Goal: Task Accomplishment & Management: Manage account settings

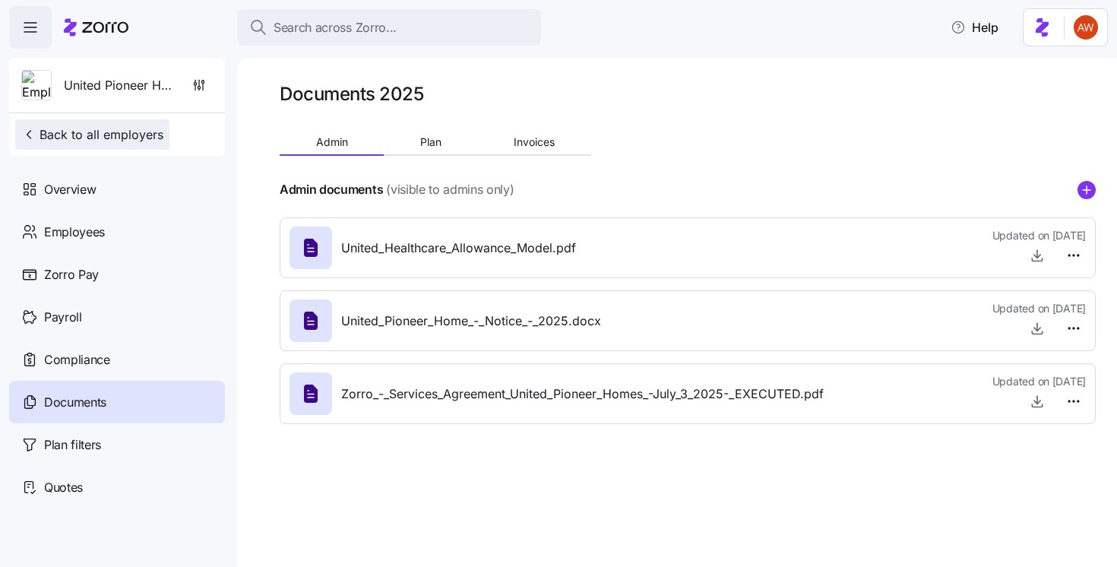
click at [138, 125] on button "Back to all employers" at bounding box center [92, 134] width 154 height 30
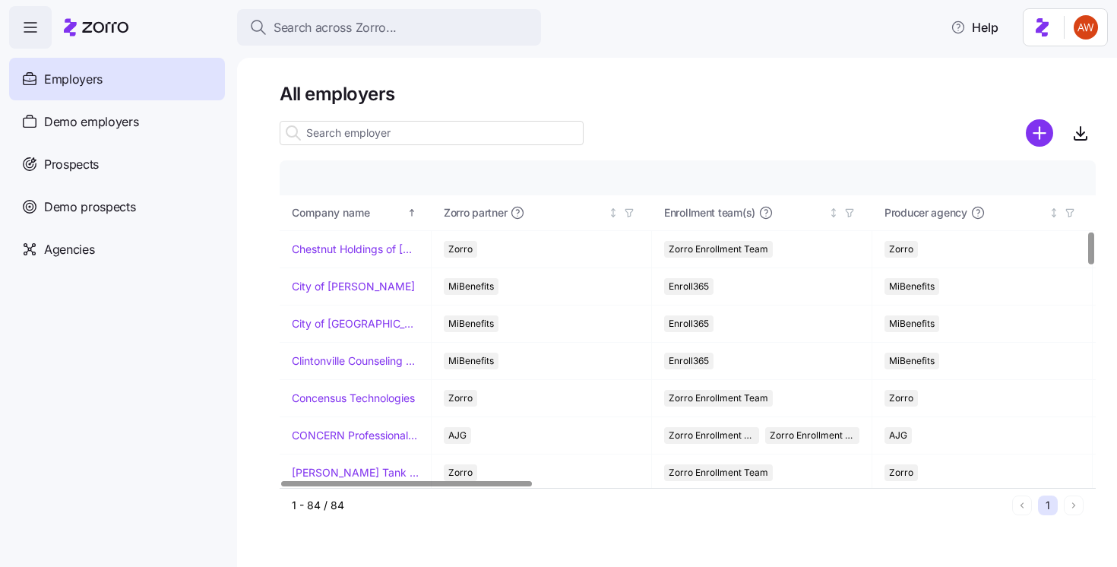
scroll to position [890, 0]
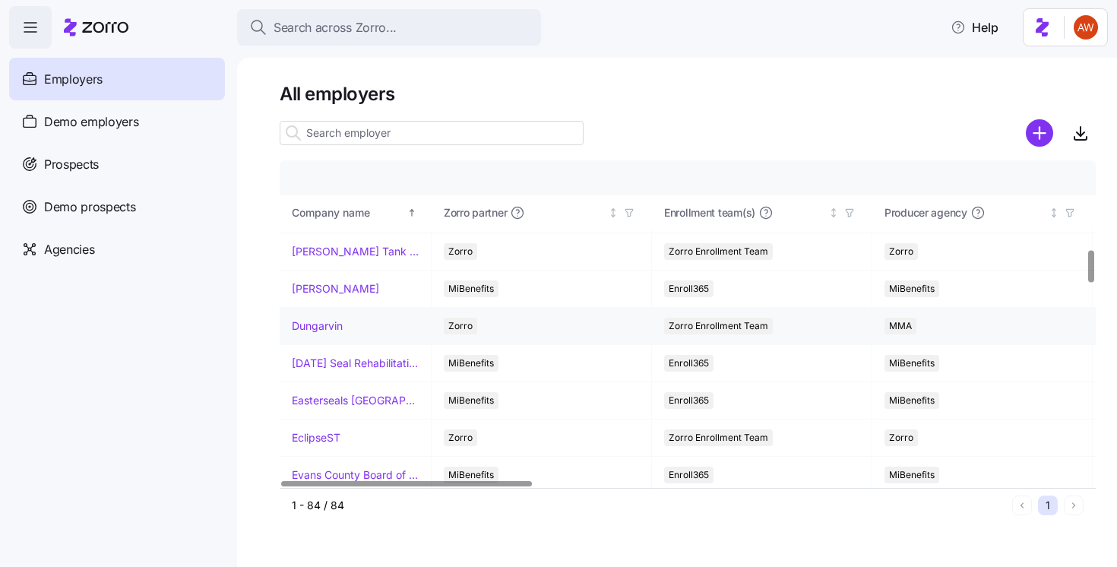
click at [330, 329] on link "Dungarvin" at bounding box center [317, 325] width 51 height 15
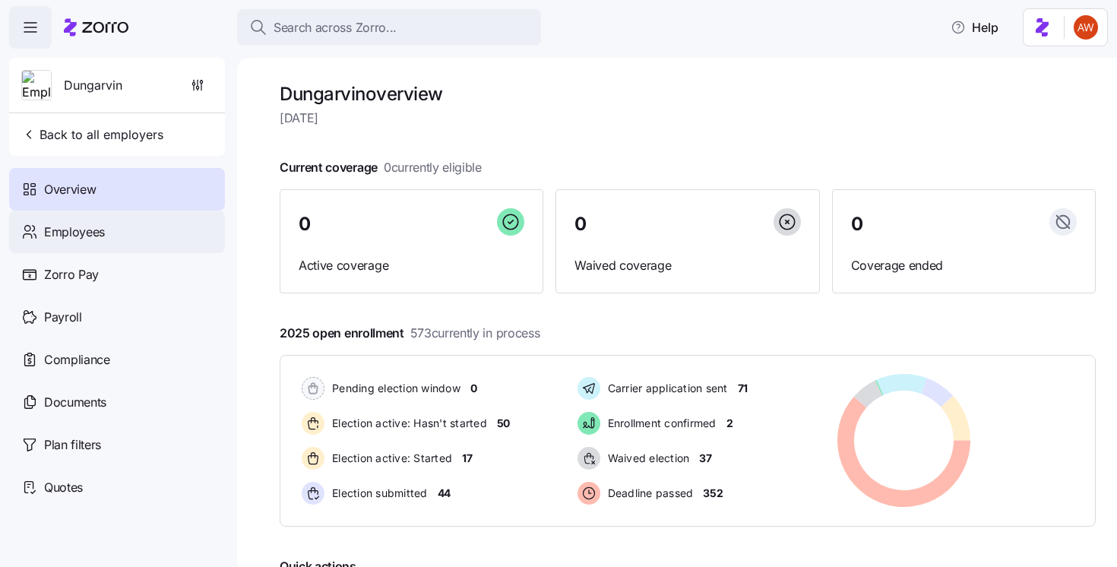
click at [160, 234] on div "Employees" at bounding box center [117, 231] width 216 height 43
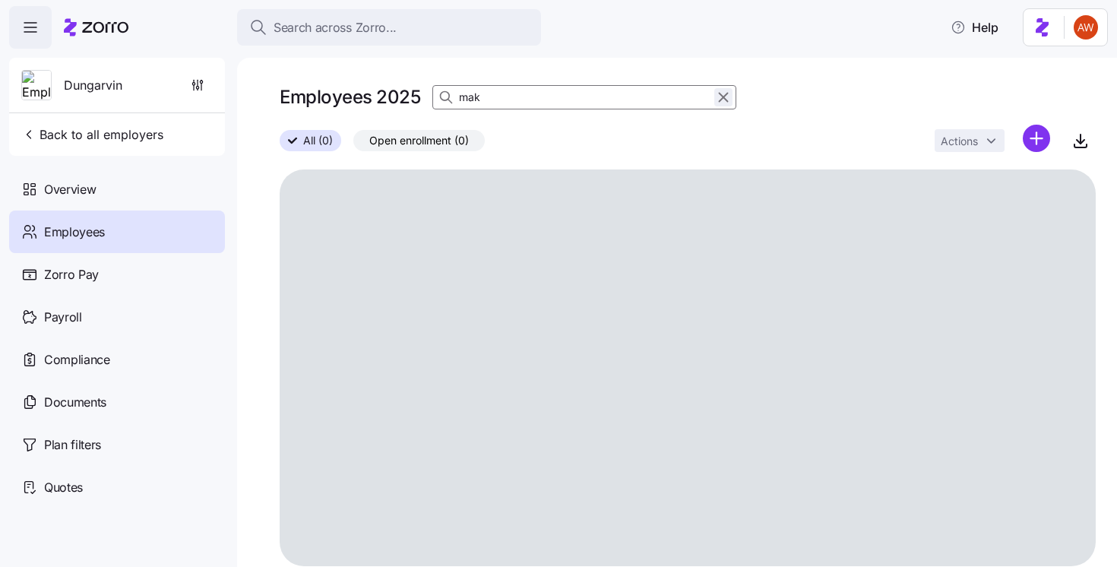
click at [724, 97] on icon "button" at bounding box center [723, 97] width 17 height 18
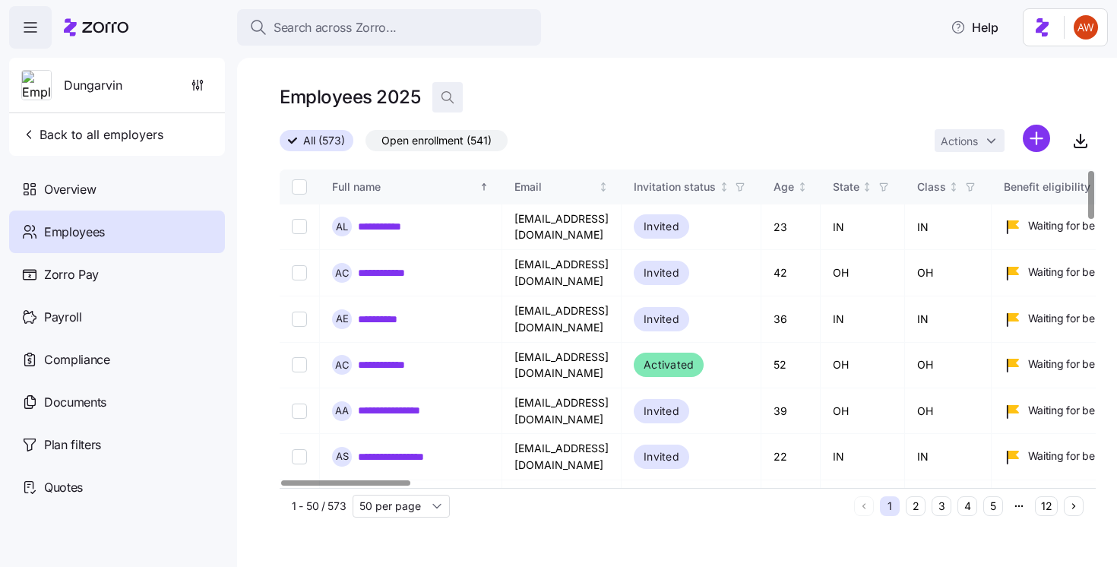
click at [450, 93] on icon "button" at bounding box center [447, 97] width 15 height 15
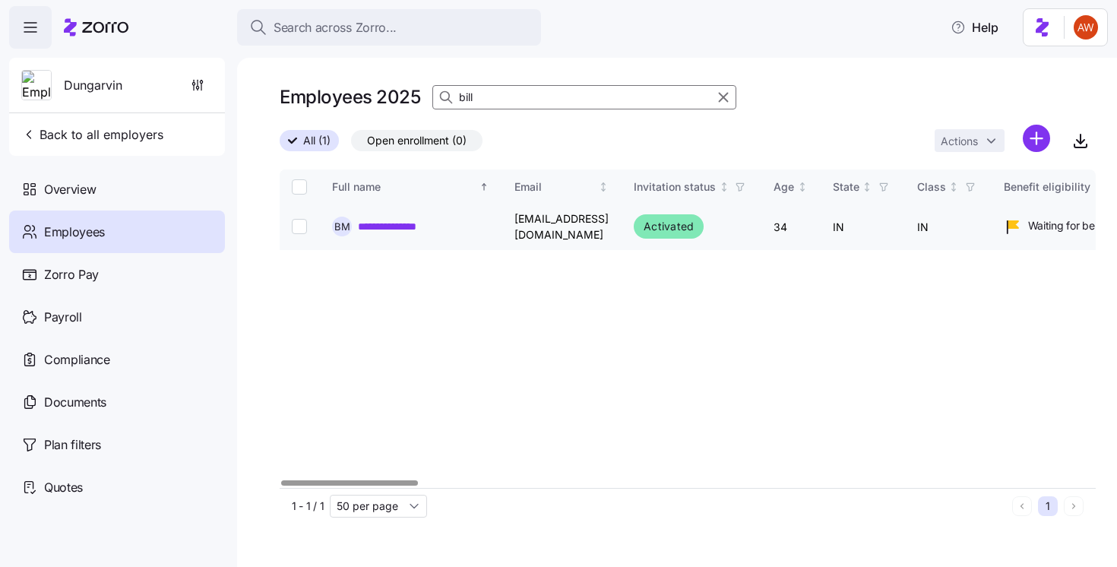
type input "bill"
click at [381, 230] on link "**********" at bounding box center [399, 226] width 82 height 15
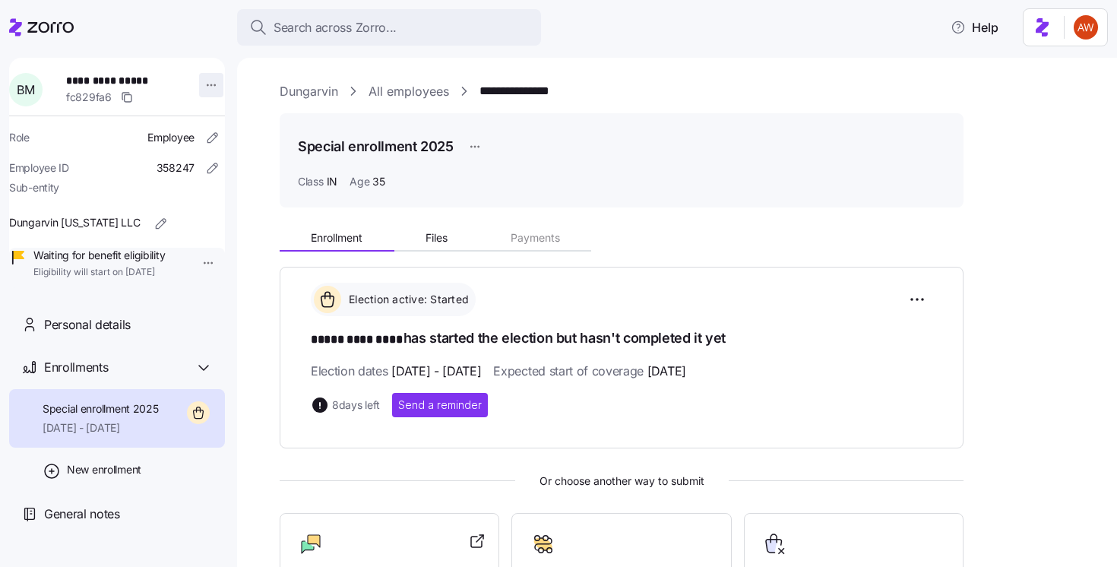
click at [204, 95] on html "**********" at bounding box center [558, 279] width 1117 height 558
click at [235, 232] on html "**********" at bounding box center [558, 279] width 1117 height 558
click at [199, 257] on html "**********" at bounding box center [558, 279] width 1117 height 558
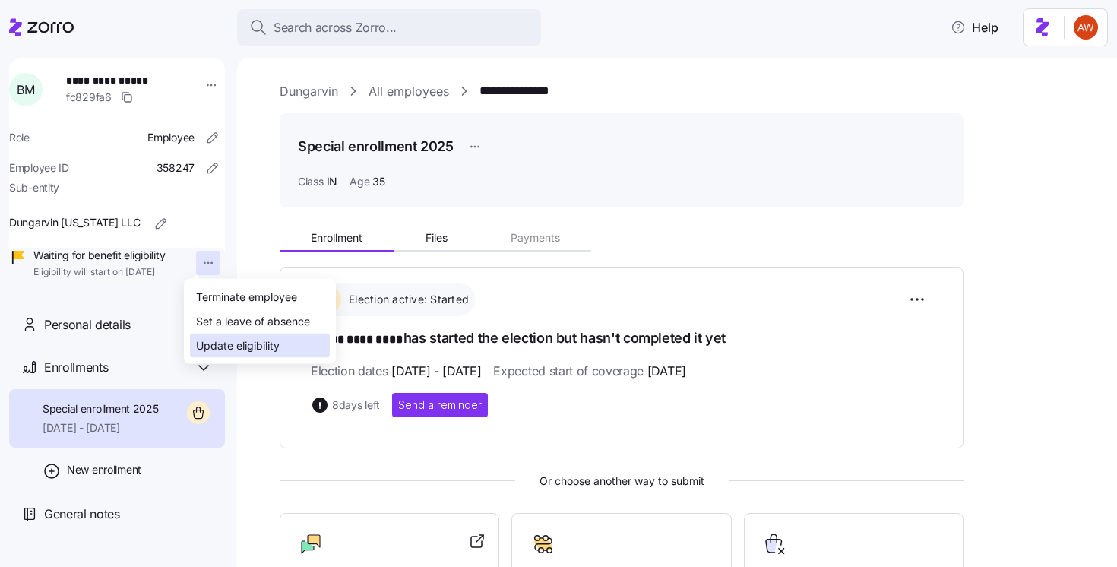
click at [217, 344] on div "Update eligibility" at bounding box center [238, 345] width 84 height 17
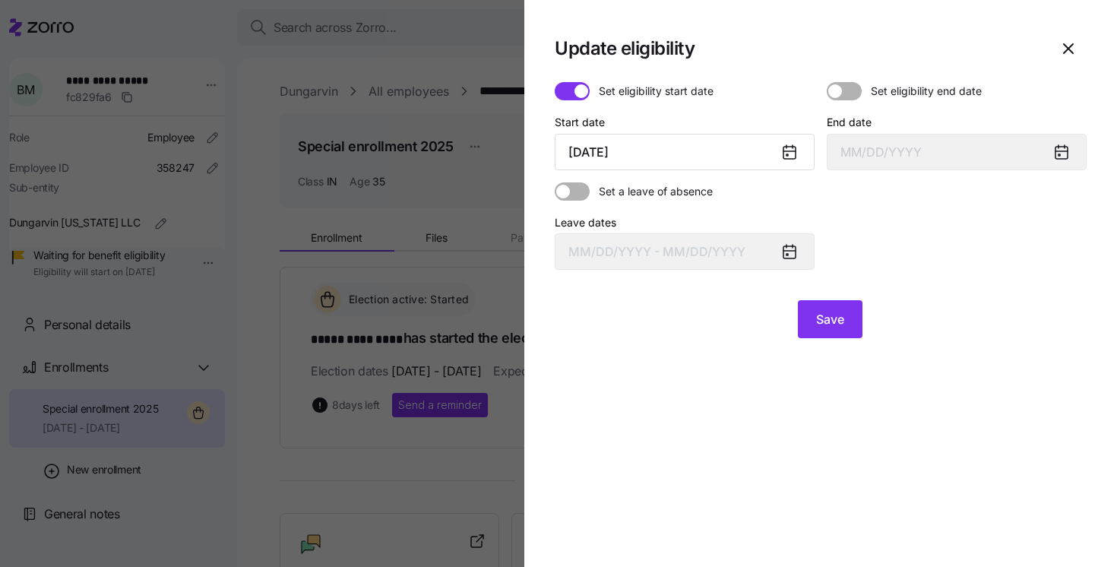
click at [784, 153] on icon at bounding box center [789, 153] width 12 height 12
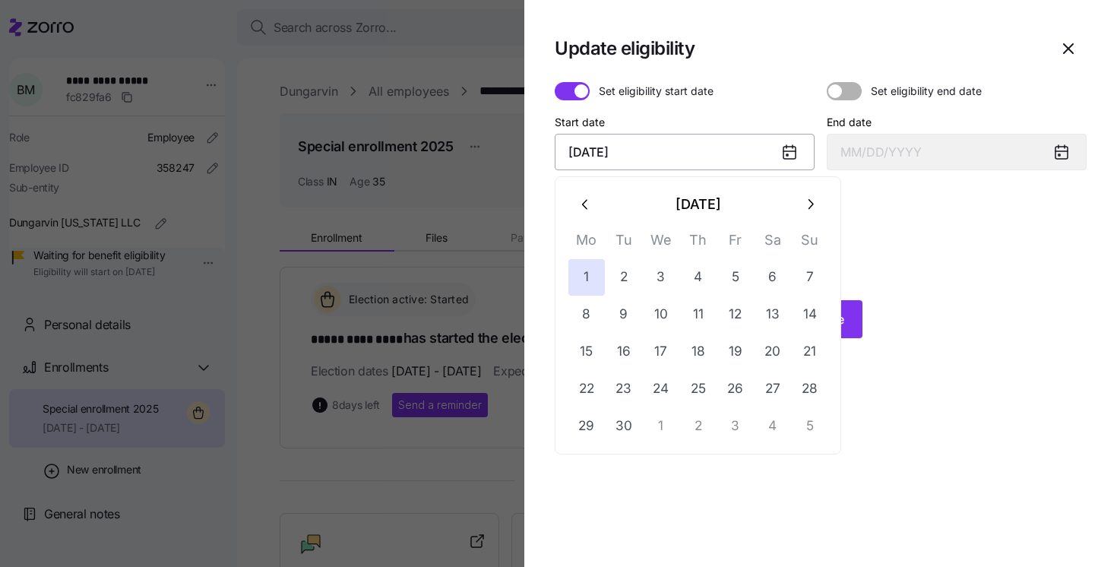
click at [725, 153] on input "[DATE]" at bounding box center [685, 152] width 260 height 36
click at [795, 203] on button "button" at bounding box center [809, 204] width 36 height 36
click at [668, 276] on button "1" at bounding box center [661, 277] width 36 height 36
type input "[DATE]"
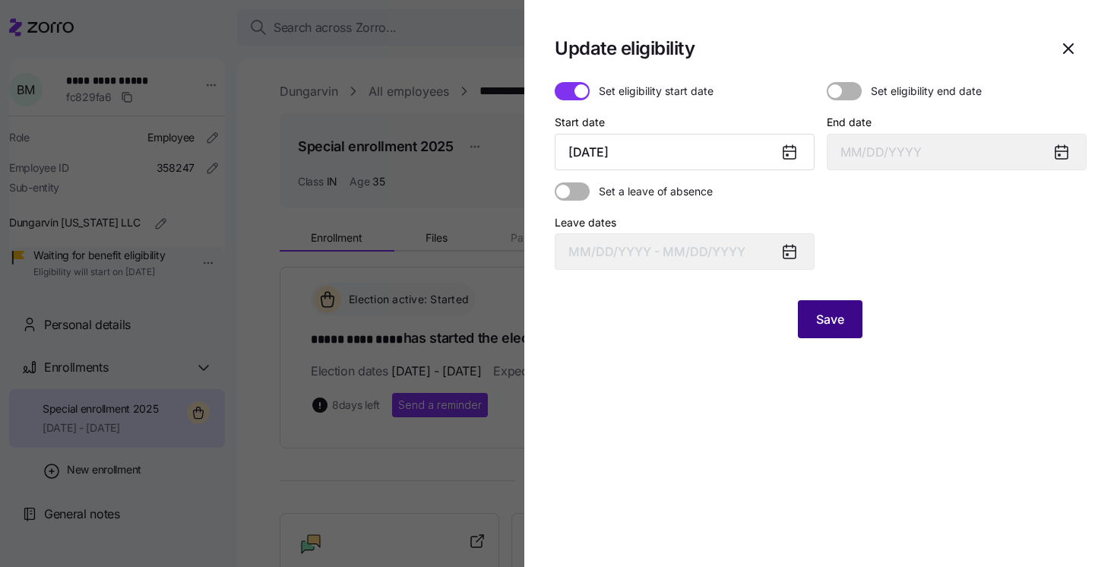
click at [836, 316] on span "Save" at bounding box center [830, 319] width 28 height 18
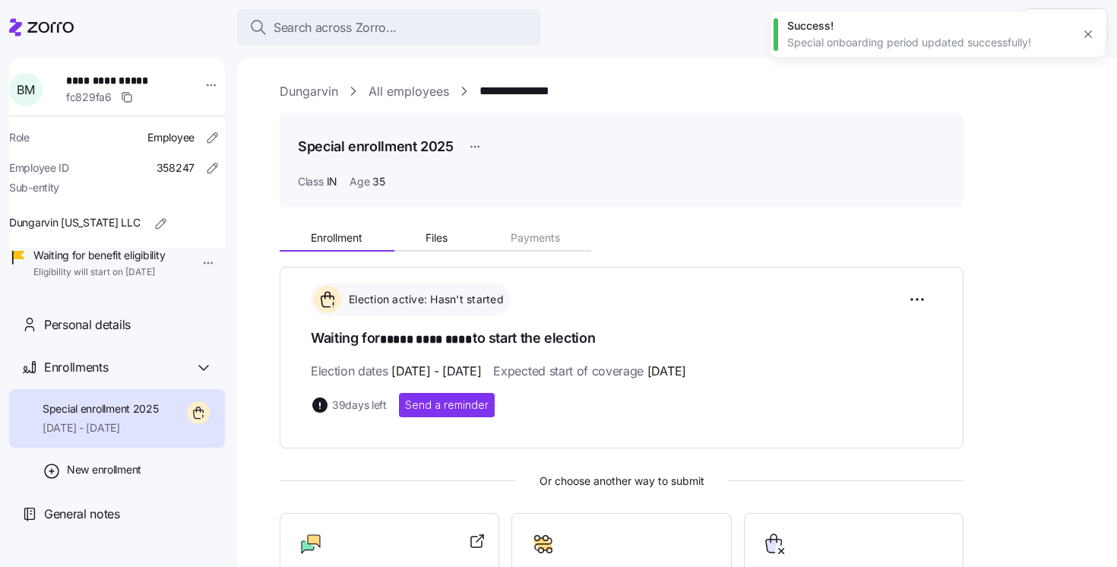
click at [193, 267] on html "**********" at bounding box center [558, 279] width 1117 height 558
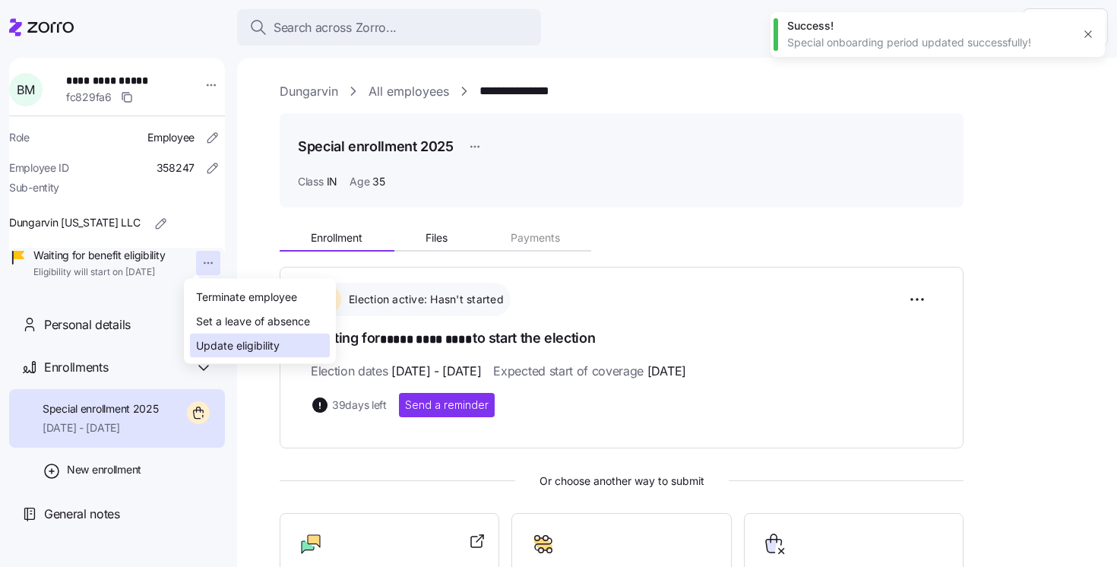
click at [216, 344] on div "Update eligibility" at bounding box center [238, 345] width 84 height 17
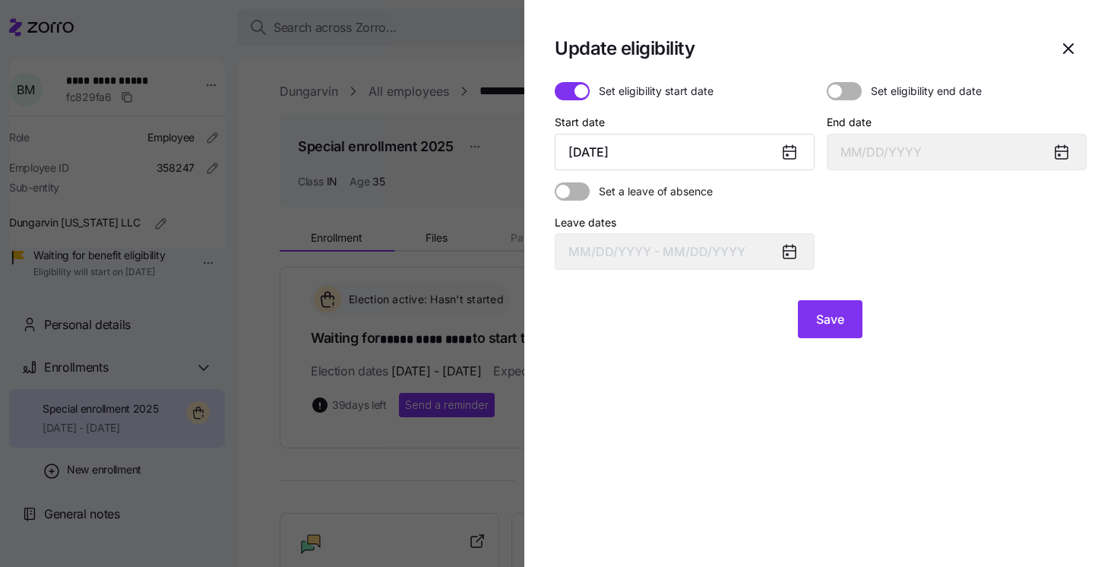
click at [460, 59] on div at bounding box center [558, 283] width 1117 height 567
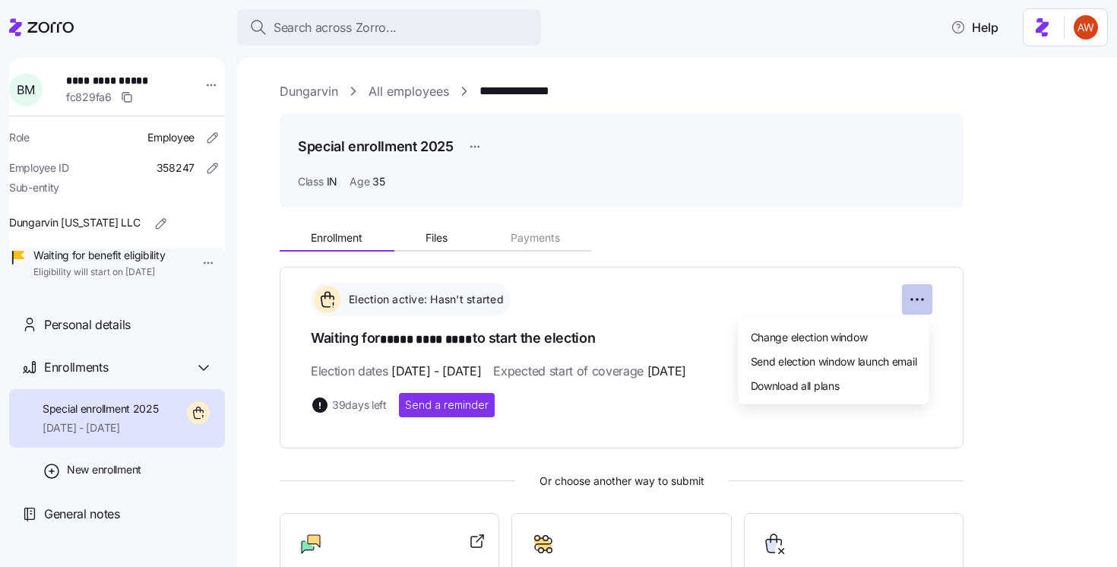
click at [921, 298] on html "**********" at bounding box center [558, 279] width 1117 height 558
click at [872, 343] on div "Change election window" at bounding box center [833, 336] width 179 height 24
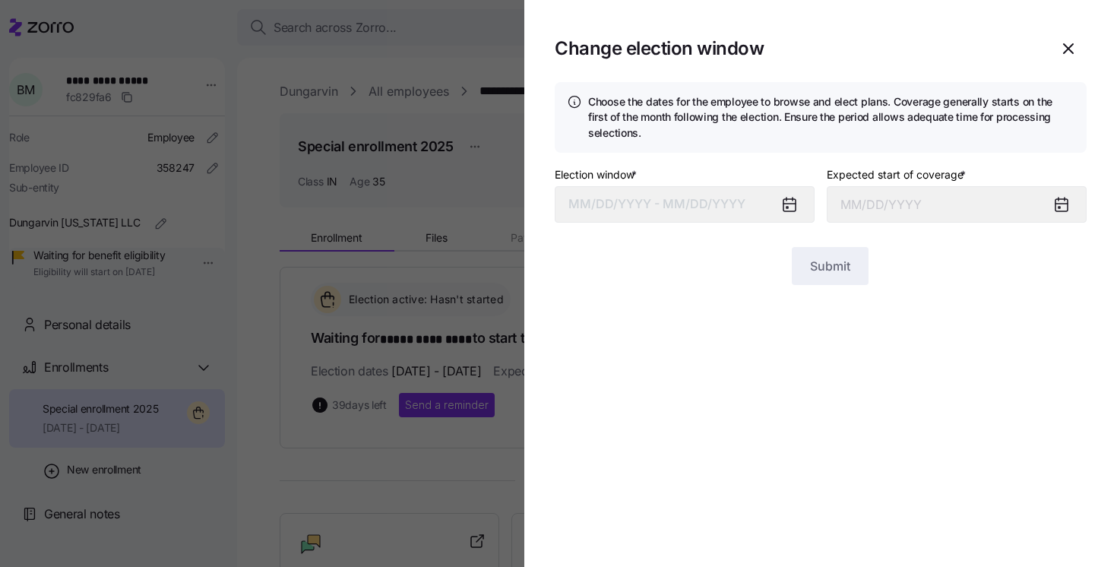
type input "[DATE]"
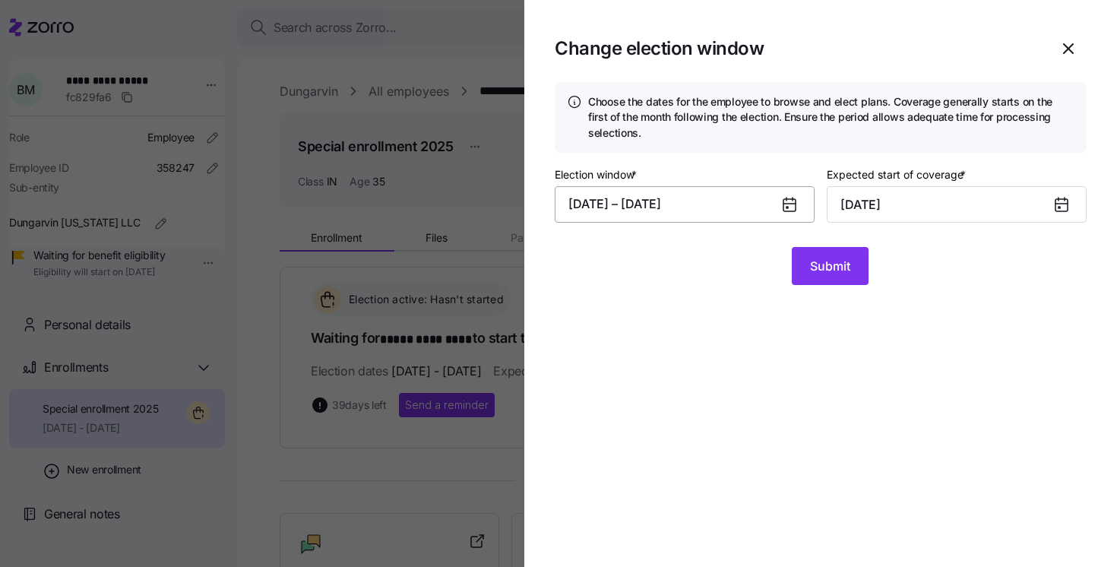
click at [690, 211] on button "[DATE] – [DATE]" at bounding box center [685, 204] width 260 height 36
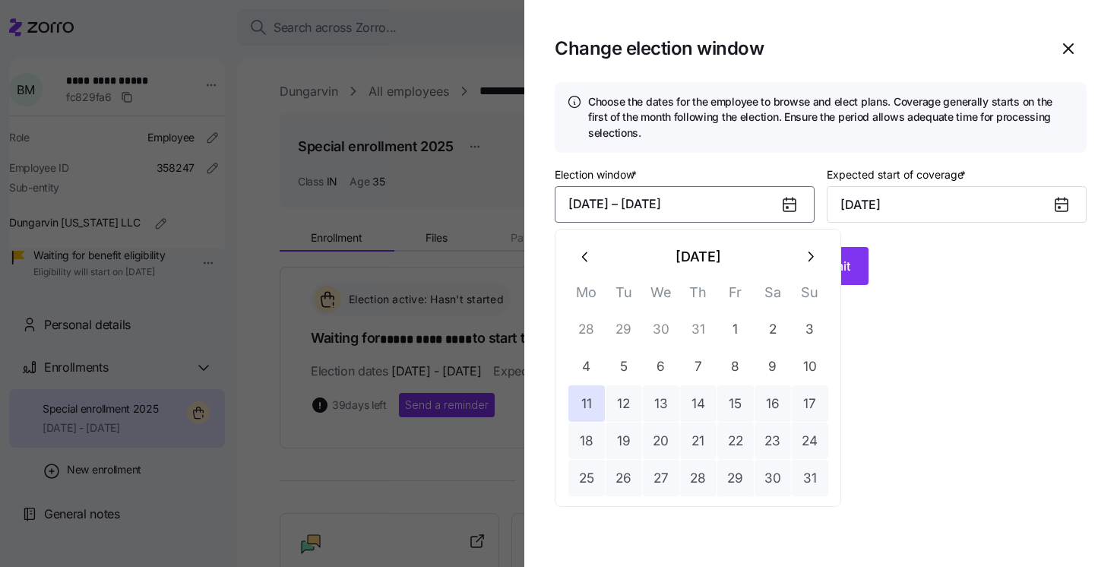
click at [819, 258] on button "button" at bounding box center [809, 257] width 36 height 36
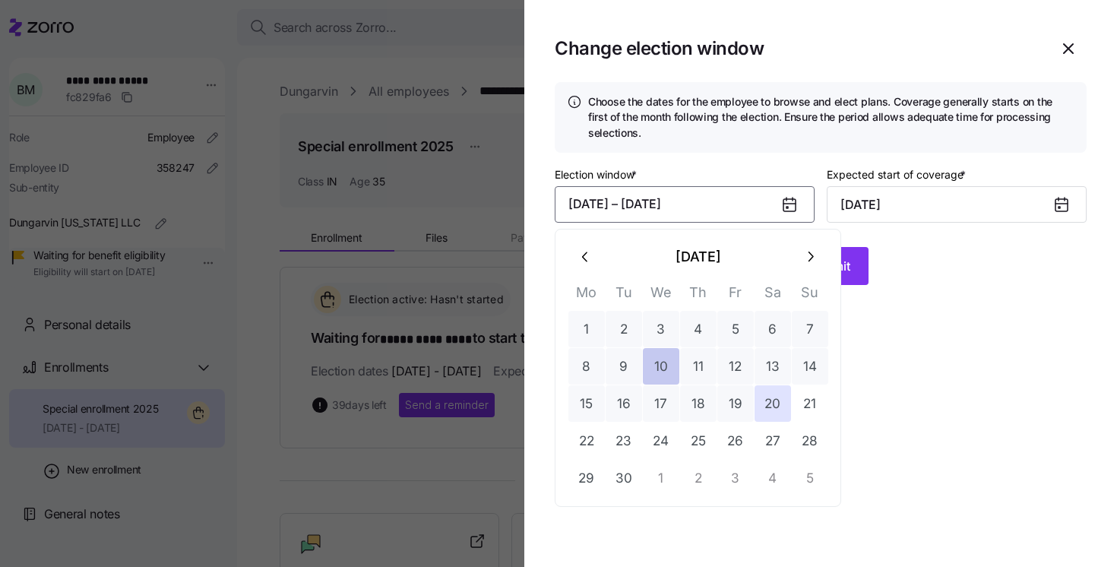
click at [657, 371] on button "10" at bounding box center [661, 366] width 36 height 36
click at [592, 249] on icon "button" at bounding box center [585, 256] width 17 height 17
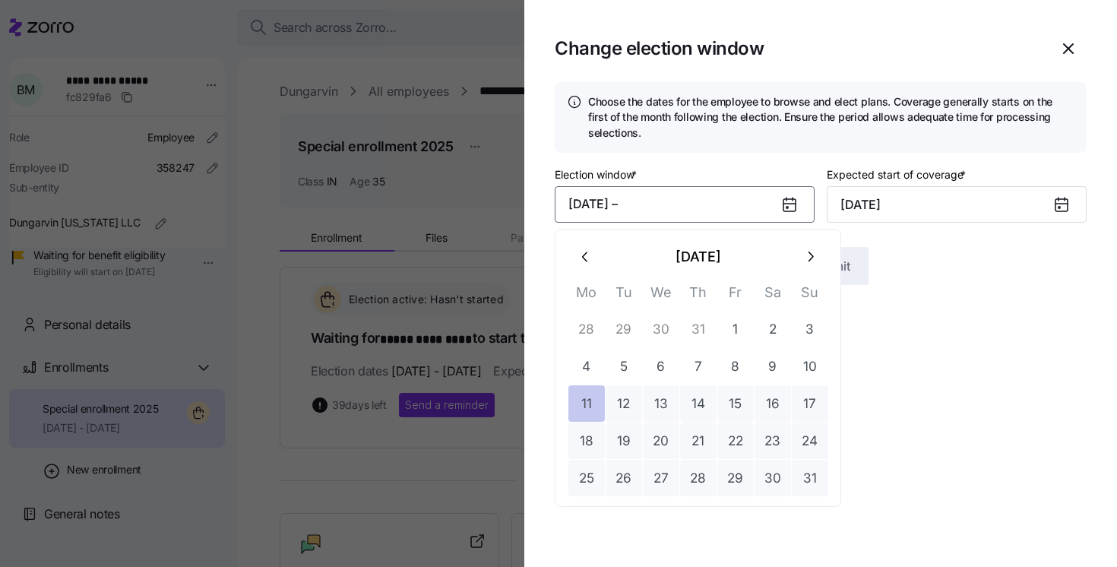
click at [588, 402] on button "11" at bounding box center [586, 403] width 36 height 36
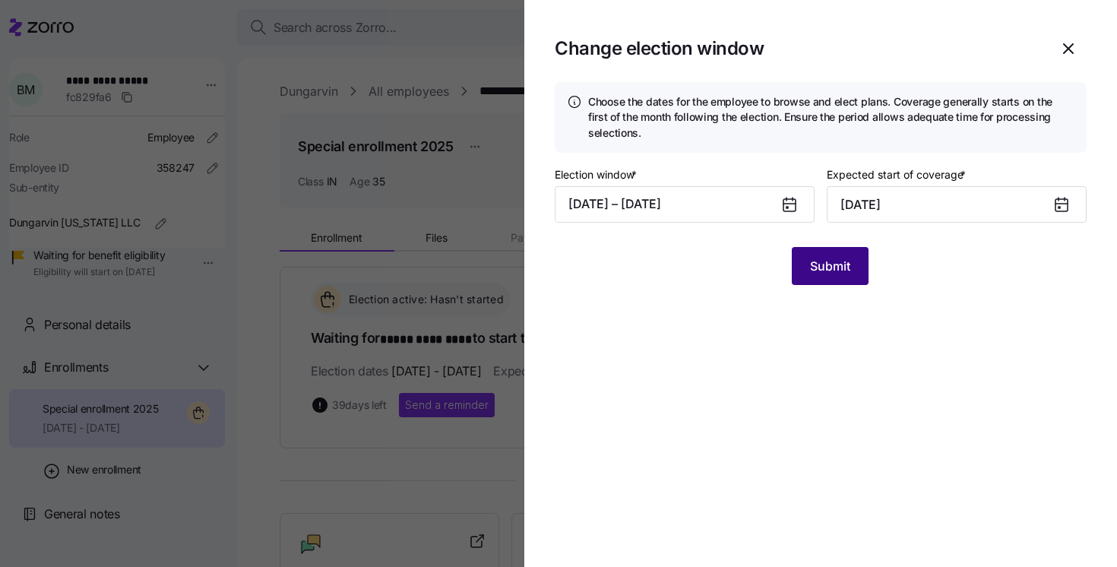
click at [817, 276] on button "Submit" at bounding box center [829, 266] width 77 height 38
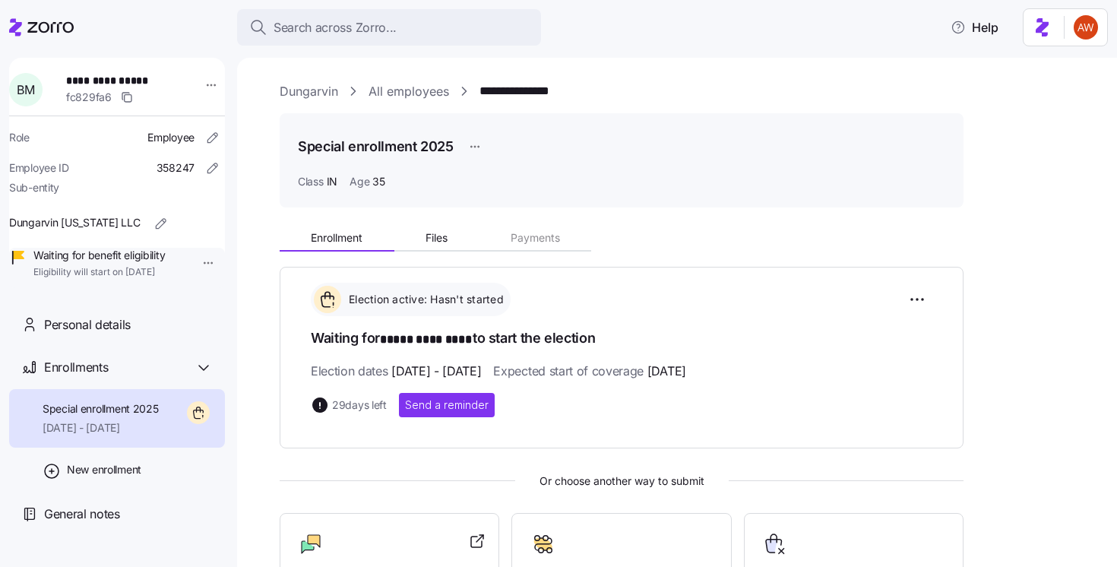
click at [295, 90] on link "Dungarvin" at bounding box center [309, 91] width 58 height 19
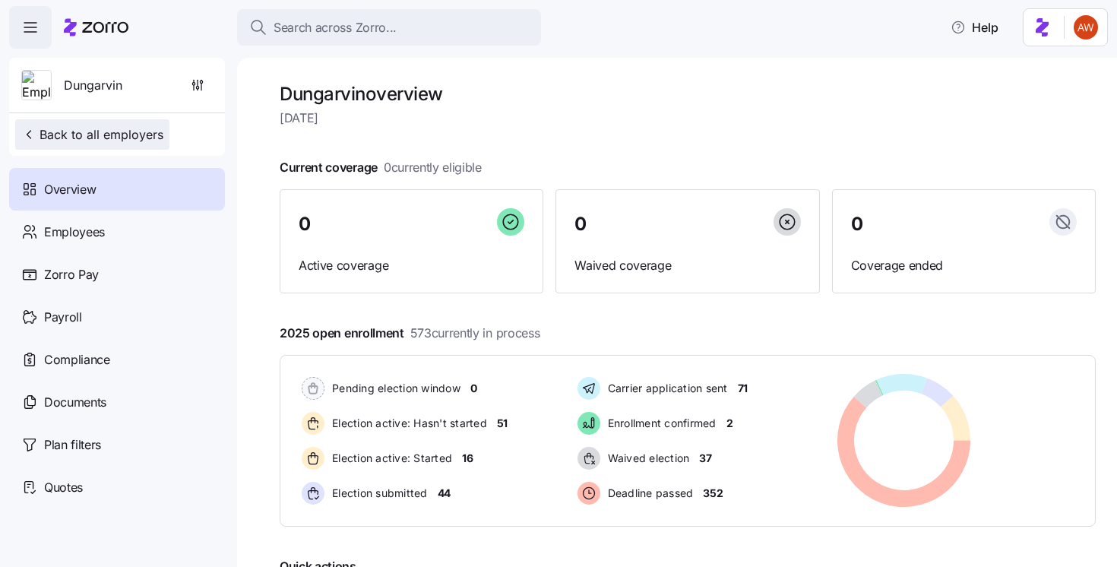
click at [88, 134] on span "Back to all employers" at bounding box center [92, 134] width 142 height 18
